Goal: Find specific page/section: Find specific page/section

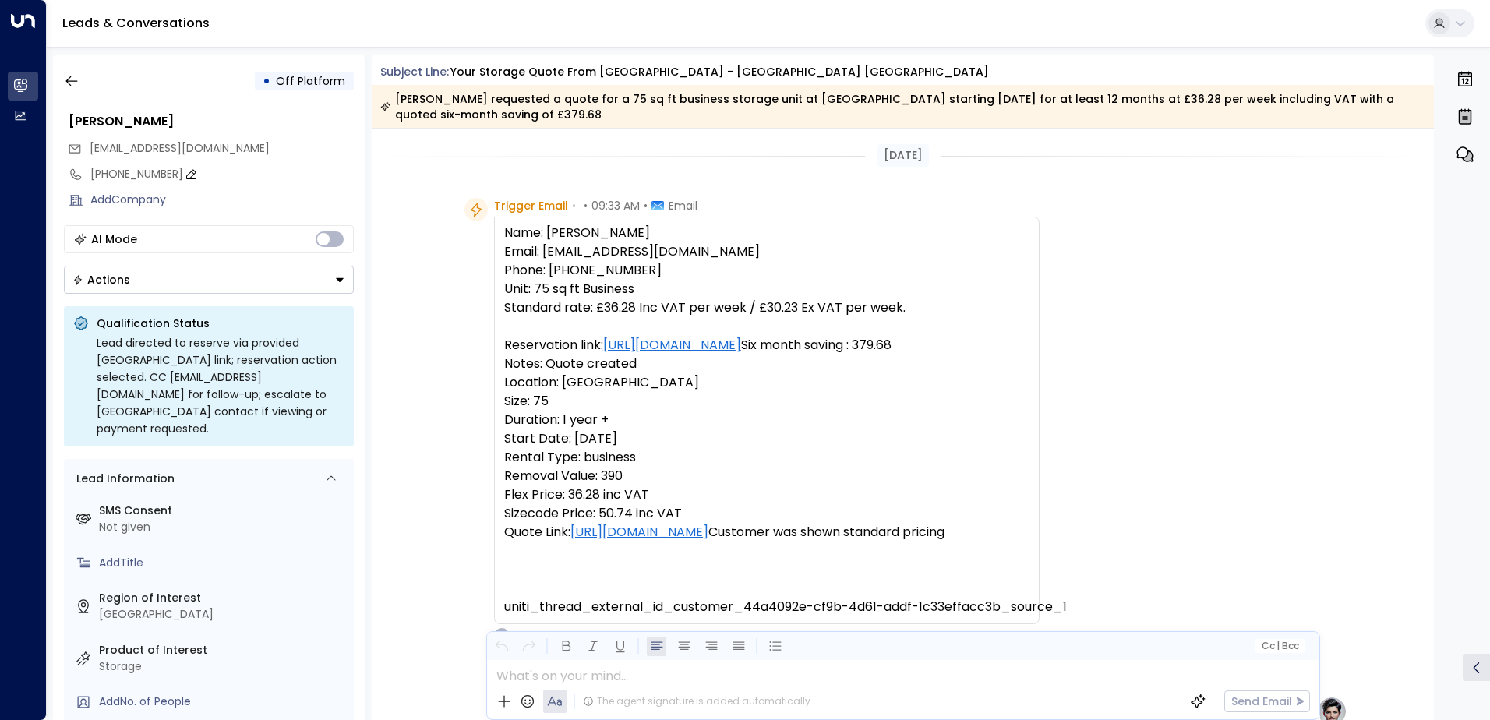
scroll to position [589, 0]
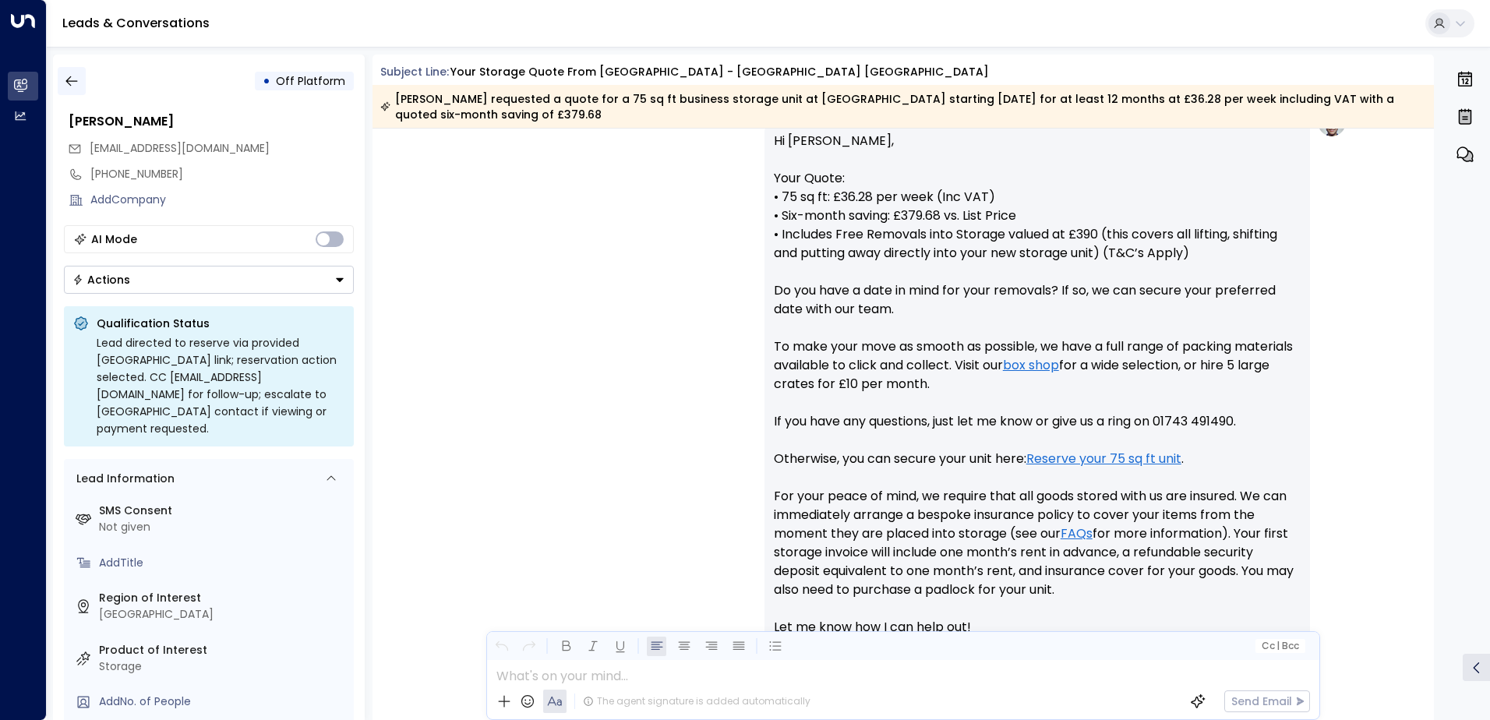
click at [71, 83] on icon "button" at bounding box center [72, 81] width 16 height 16
click at [72, 82] on icon "button" at bounding box center [72, 81] width 16 height 16
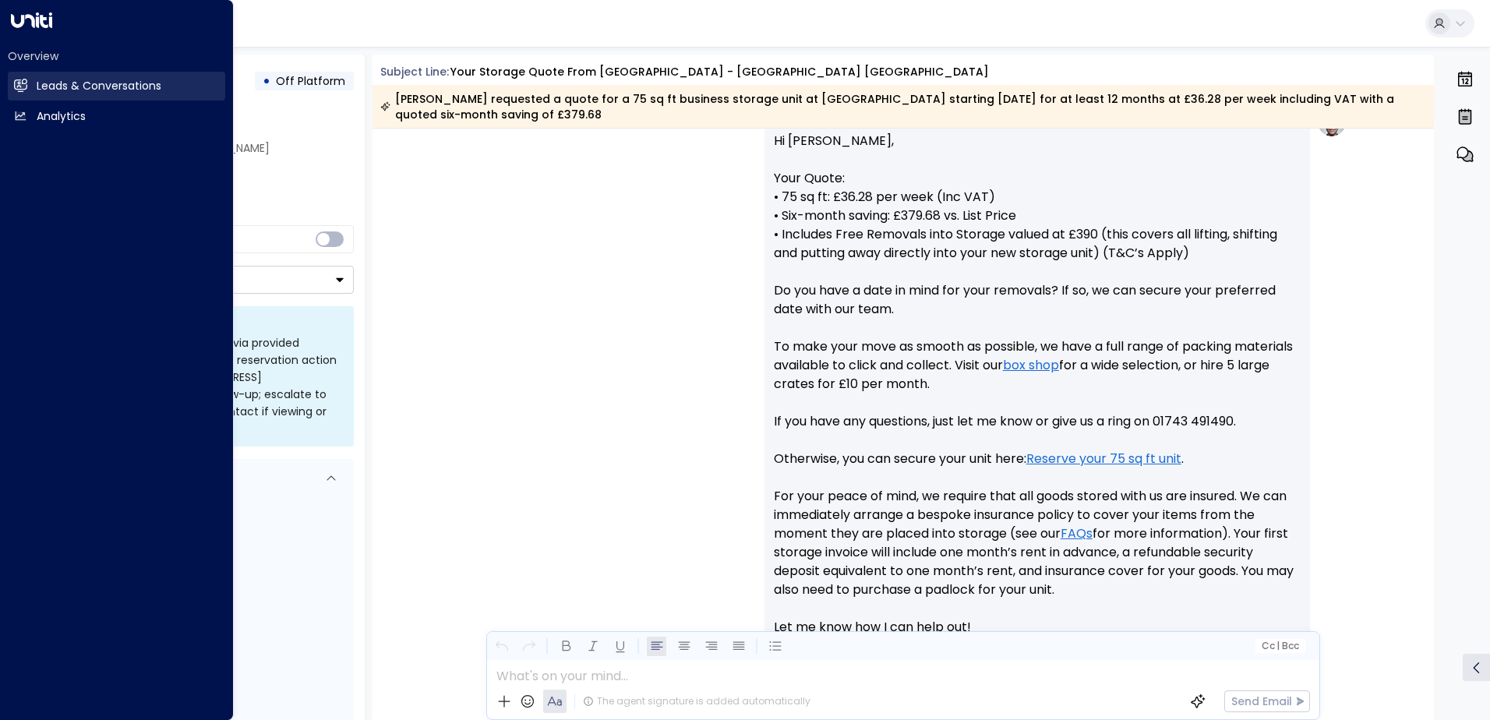
click at [21, 90] on icon at bounding box center [20, 85] width 13 height 13
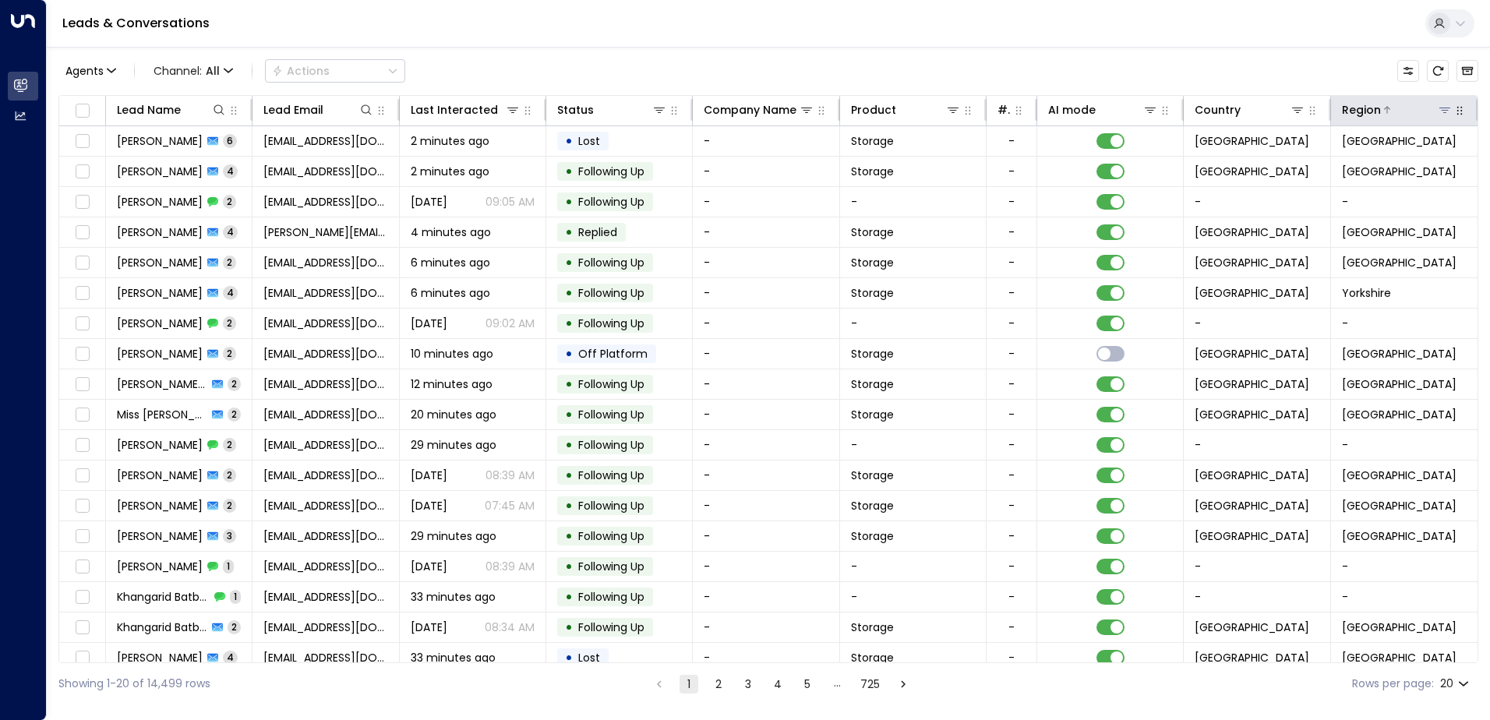
click at [1439, 115] on button at bounding box center [1445, 110] width 16 height 16
click at [1440, 109] on icon at bounding box center [1444, 110] width 12 height 12
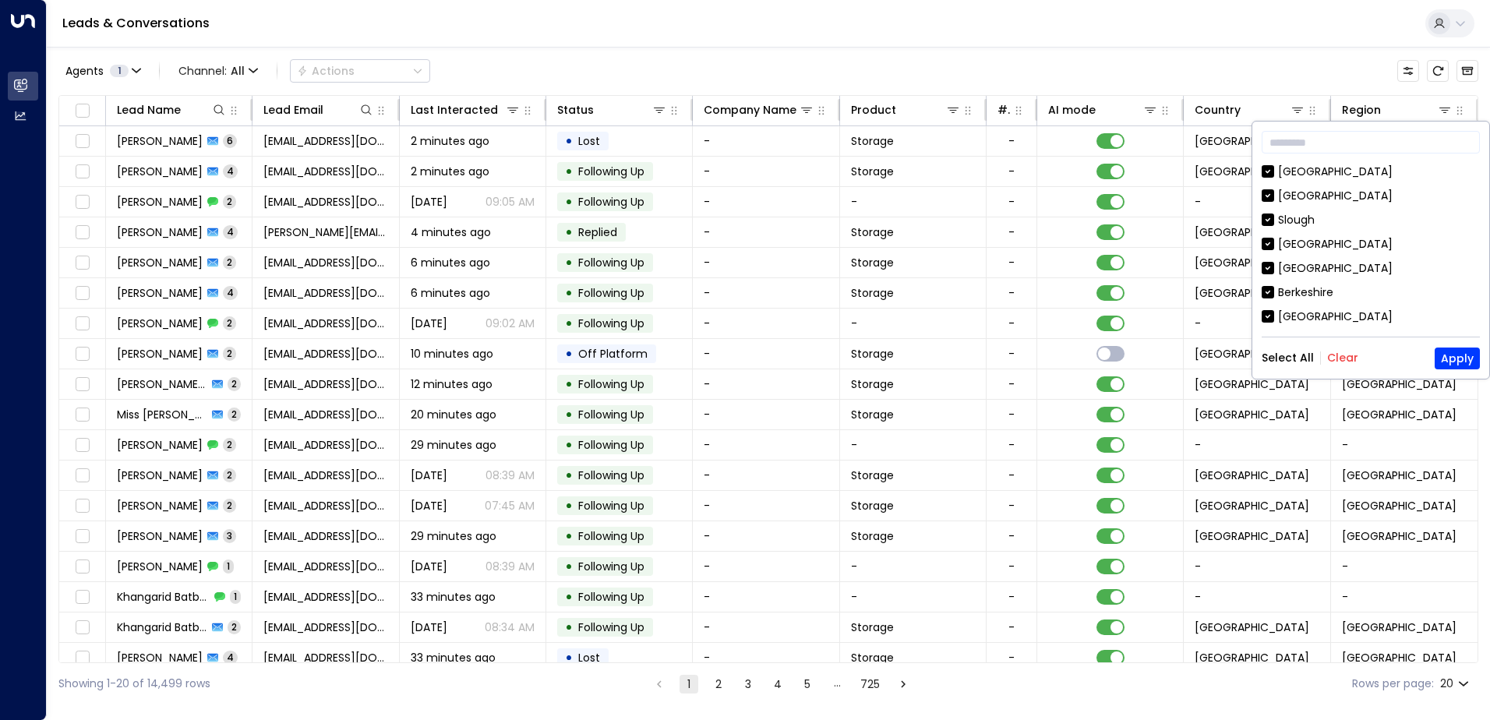
click at [1347, 360] on button "Clear" at bounding box center [1342, 357] width 31 height 12
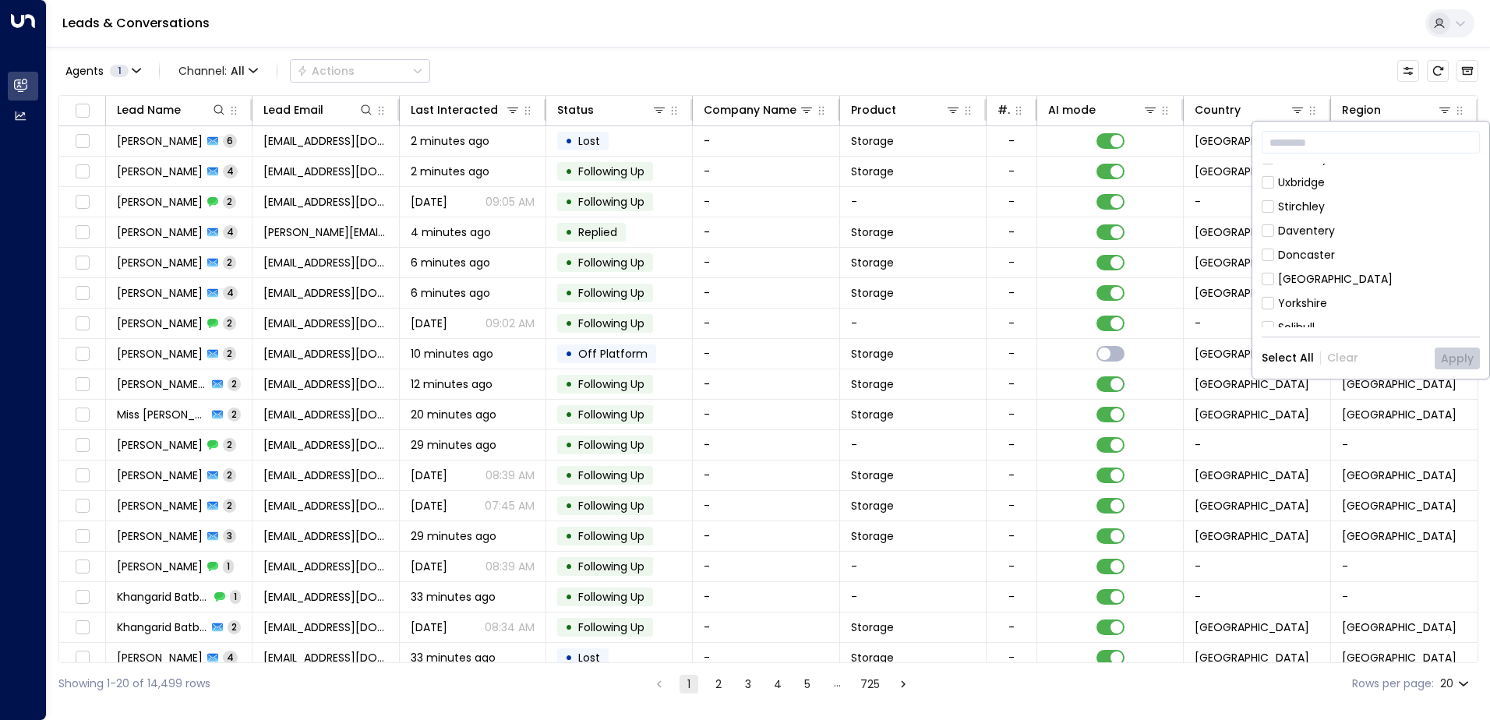
scroll to position [239, 0]
click at [1300, 221] on div "[GEOGRAPHIC_DATA]" at bounding box center [1335, 222] width 115 height 16
click at [1448, 364] on button "Apply" at bounding box center [1456, 359] width 45 height 22
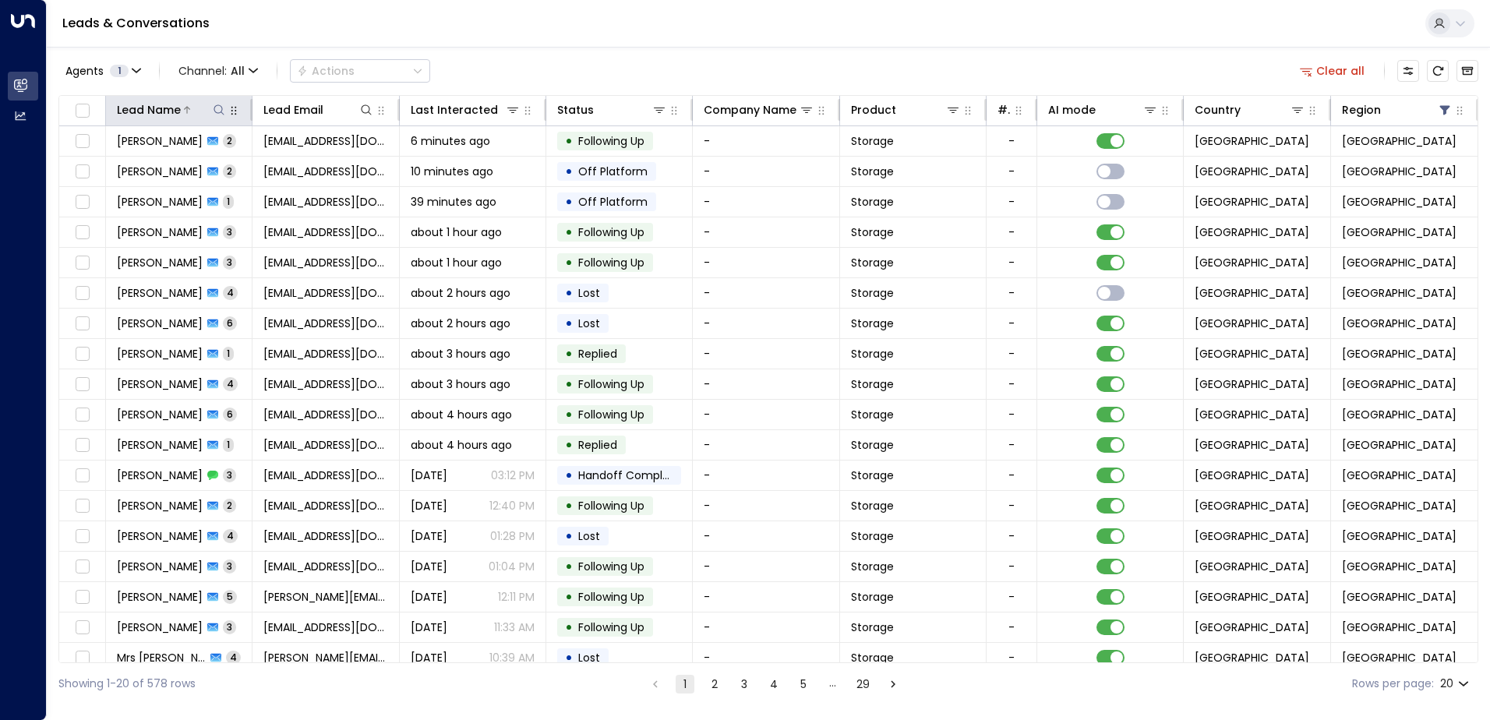
click at [216, 107] on icon at bounding box center [219, 110] width 12 height 12
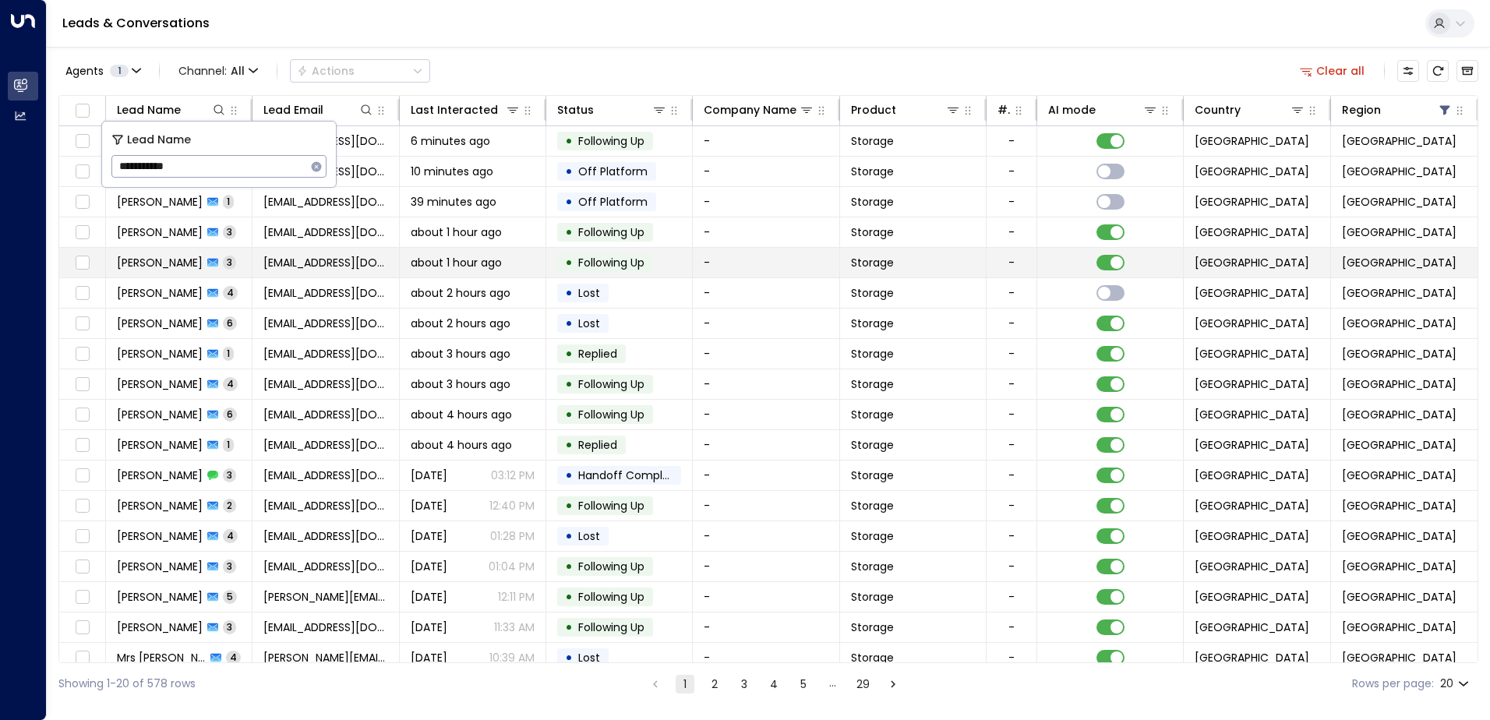
type input "**********"
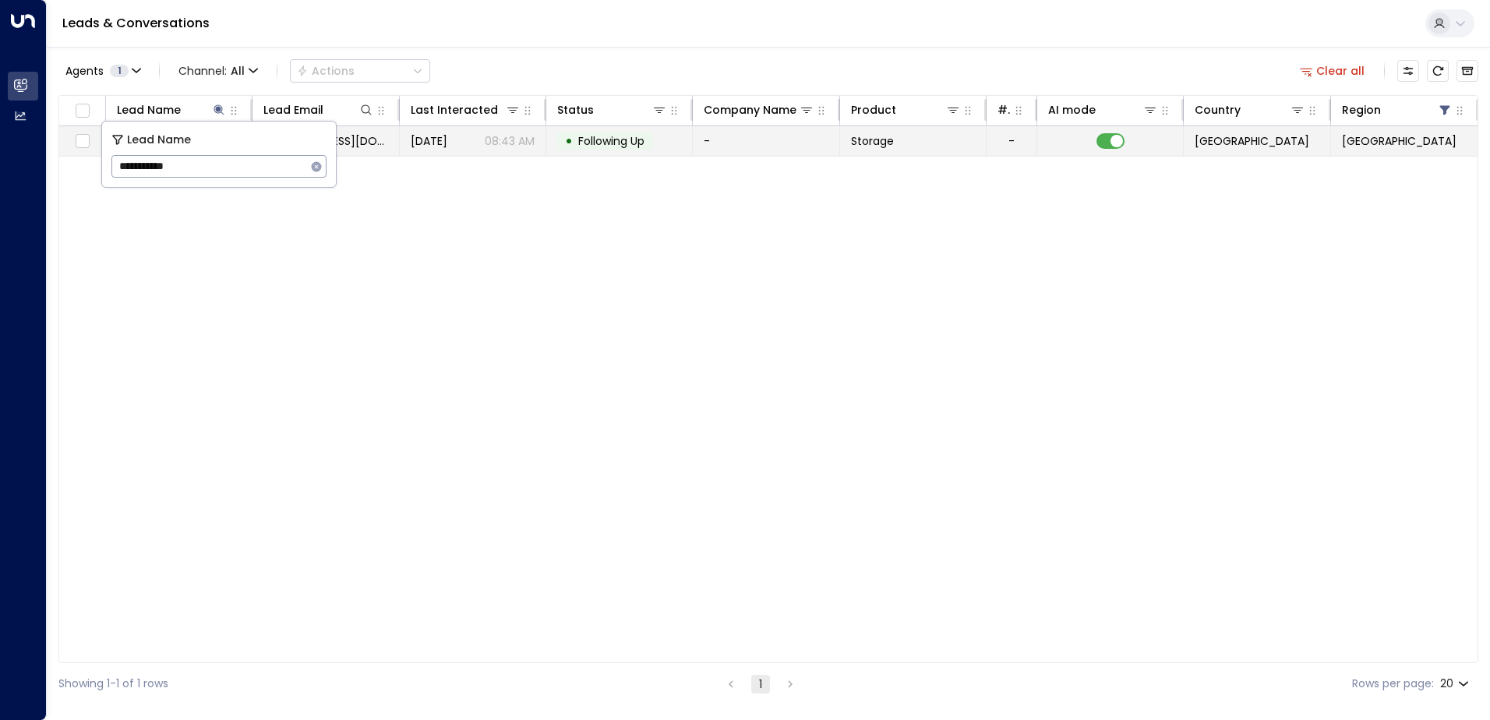
click at [561, 136] on div "• Following Up" at bounding box center [605, 141] width 96 height 19
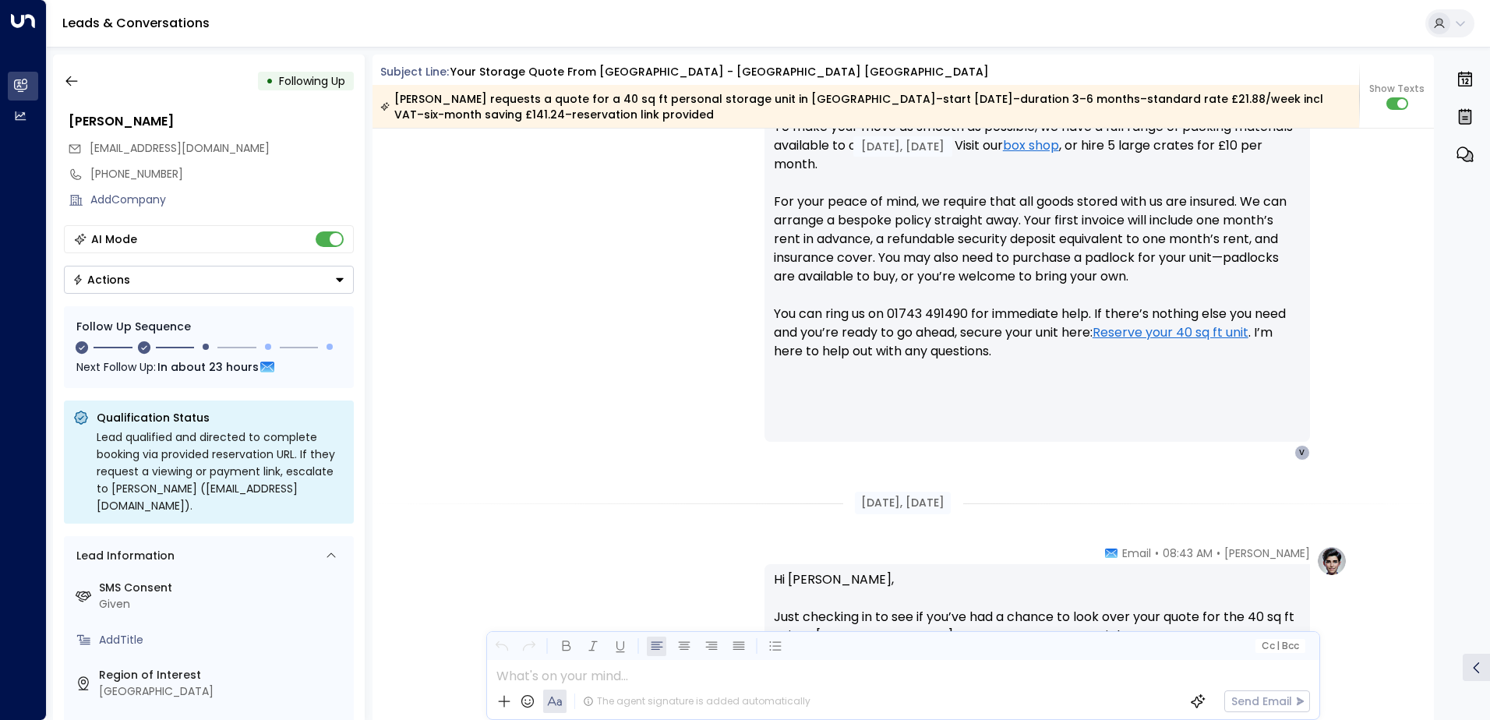
scroll to position [145, 0]
